Goal: Communication & Community: Answer question/provide support

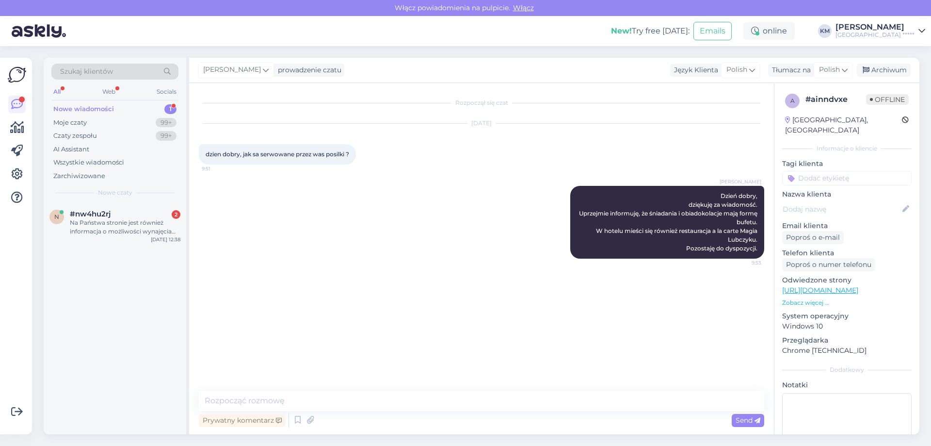
click at [102, 228] on div "Na Państwa stronie jest również informacja o możliwości wynajęcia basenu na wył…" at bounding box center [125, 226] width 111 height 17
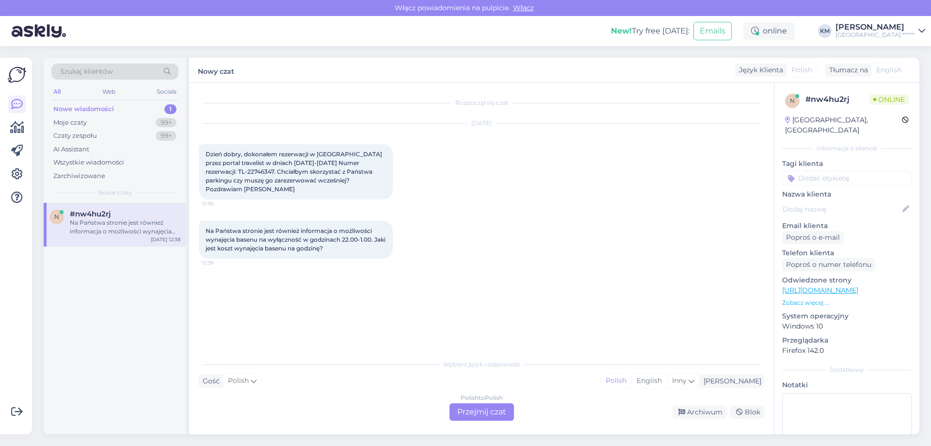
click at [479, 414] on div "Polish to Polish Przejmij czat" at bounding box center [481, 411] width 64 height 17
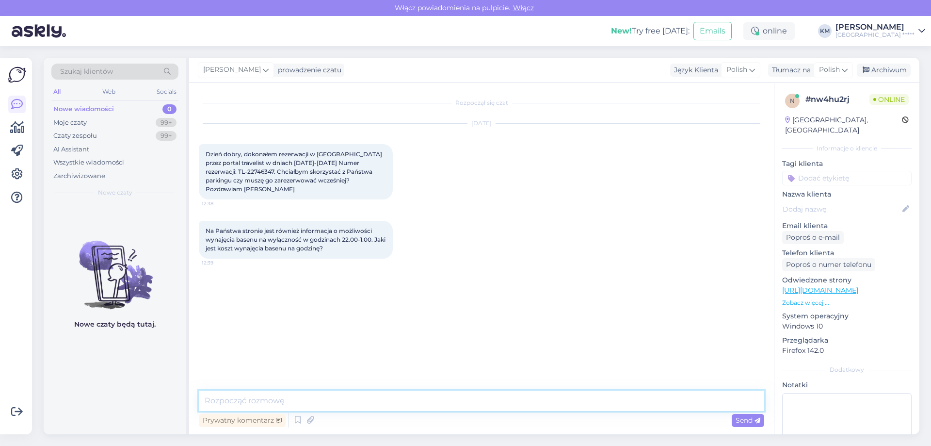
click at [321, 398] on textarea at bounding box center [481, 400] width 565 height 20
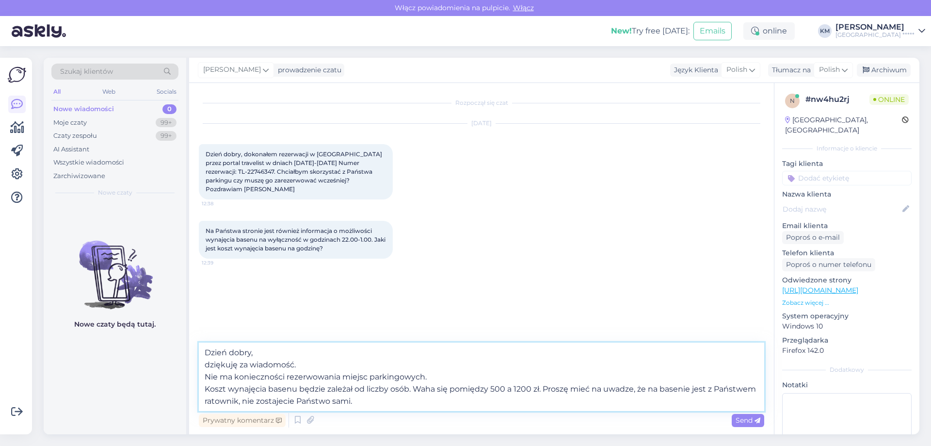
click at [332, 401] on textarea "Dzień dobry, dziękuję za wiadomość. Nie ma konieczności rezerwowania miejsc par…" at bounding box center [481, 376] width 565 height 68
click at [355, 386] on textarea "Dzień dobry, dziękuję za wiadomość. Nie ma konieczności rezerwowania miejsc par…" at bounding box center [481, 376] width 565 height 68
click at [409, 386] on textarea "Dzień dobry, dziękuję za wiadomość. Nie ma konieczności rezerwowania miejsc par…" at bounding box center [481, 376] width 565 height 68
click at [461, 406] on textarea "Dzień dobry, dziękuję za wiadomość. Nie ma konieczności rezerwowania miejsc par…" at bounding box center [481, 376] width 565 height 68
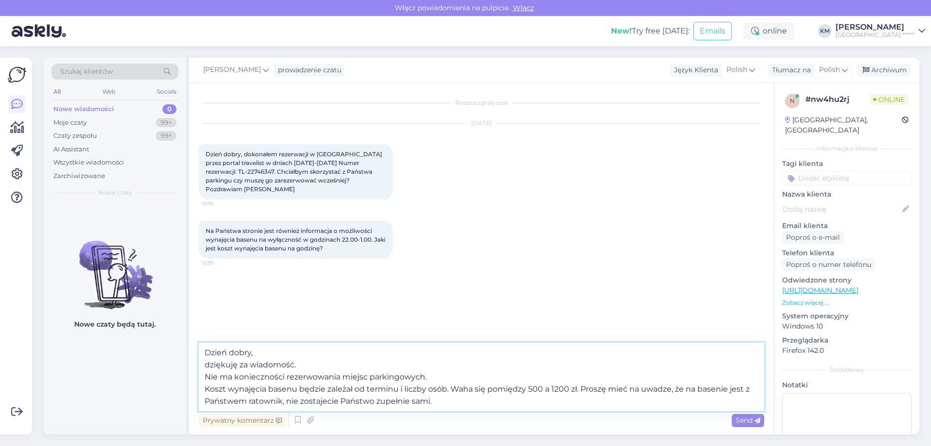
click at [453, 387] on textarea "Dzień dobry, dziękuję za wiadomość. Nie ma konieczności rezerwowania miejsc par…" at bounding box center [481, 376] width 565 height 68
click at [584, 390] on textarea "Dzień dobry, dziękuję za wiadomość. Nie ma konieczności rezerwowania miejsc par…" at bounding box center [481, 376] width 565 height 68
click at [625, 409] on textarea "Dzień dobry, dziękuję za wiadomość. Nie ma konieczności rezerwowania miejsc par…" at bounding box center [481, 376] width 565 height 68
type textarea "Dzień dobry, dziękuję za wiadomość. Nie ma konieczności rezerwowania miejsc par…"
click at [739, 421] on span "Send" at bounding box center [747, 419] width 25 height 9
